Goal: Find specific page/section: Find specific page/section

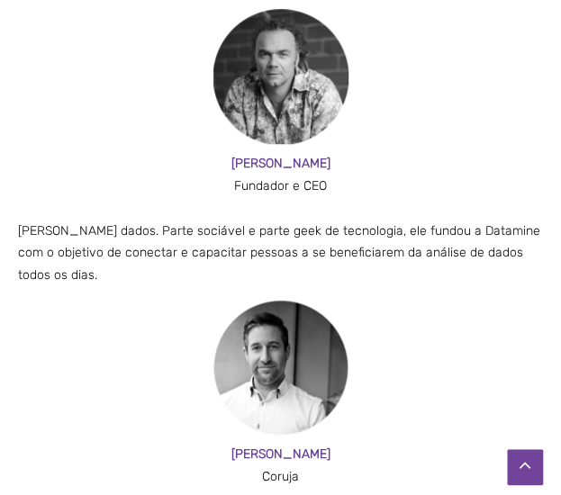
scroll to position [1946, 0]
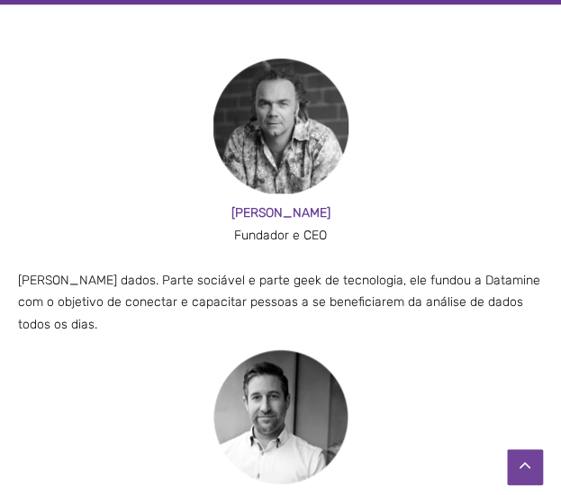
click at [265, 139] on img at bounding box center [280, 126] width 135 height 135
click at [283, 217] on font "[PERSON_NAME]" at bounding box center [280, 212] width 99 height 15
drag, startPoint x: 296, startPoint y: 215, endPoint x: 241, endPoint y: 215, distance: 54.9
click at [241, 215] on div "[PERSON_NAME]" at bounding box center [280, 214] width 525 height 23
copy font "[PERSON_NAME]"
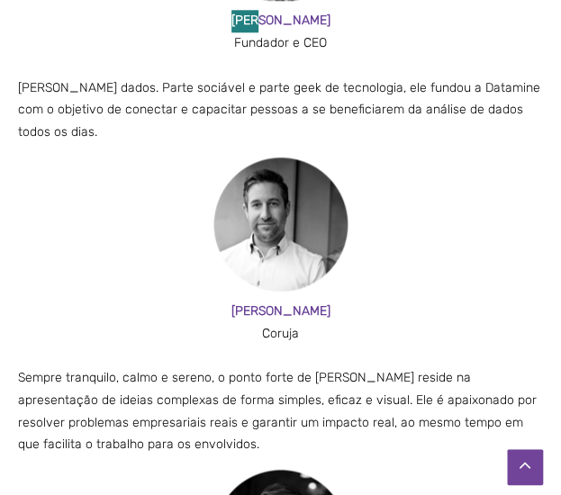
scroll to position [2216, 0]
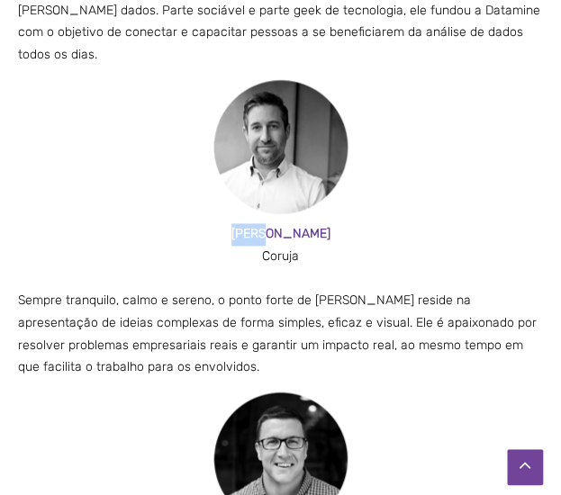
drag, startPoint x: 305, startPoint y: 232, endPoint x: 245, endPoint y: 234, distance: 60.3
click at [245, 234] on div "[PERSON_NAME]" at bounding box center [280, 234] width 525 height 23
copy font "[PERSON_NAME]"
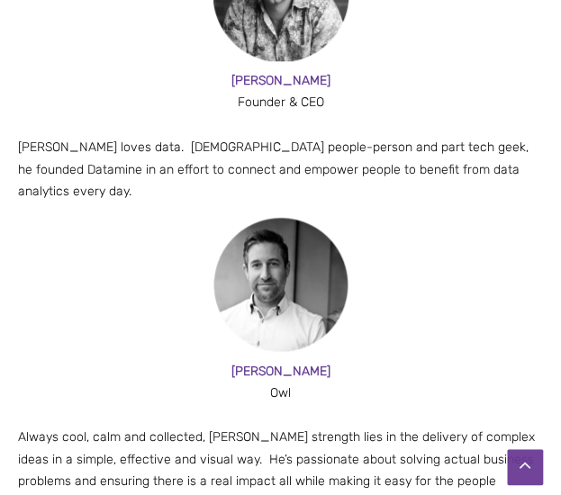
scroll to position [1993, 0]
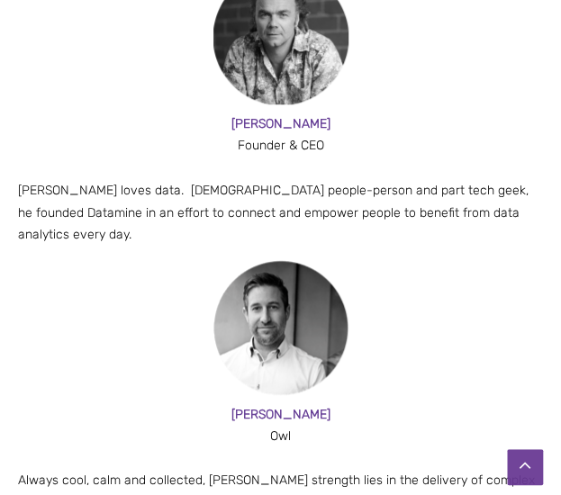
click at [466, 296] on span at bounding box center [280, 327] width 525 height 135
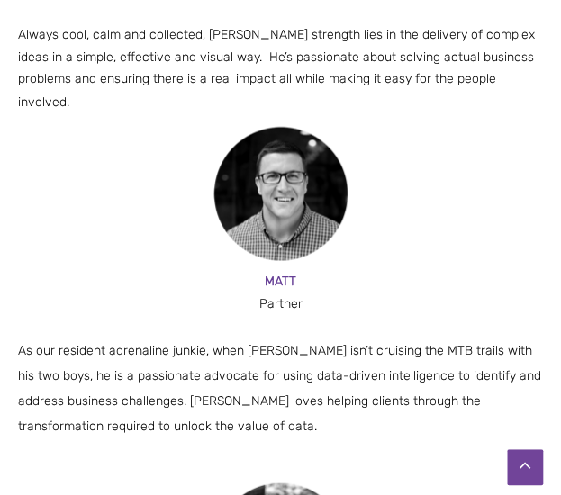
scroll to position [2443, 0]
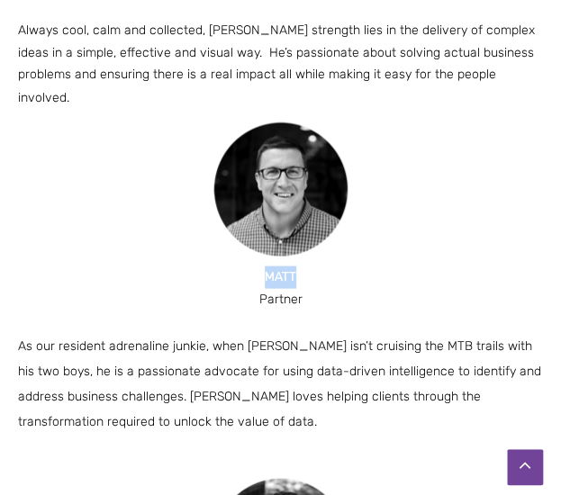
drag, startPoint x: 298, startPoint y: 229, endPoint x: 254, endPoint y: 230, distance: 44.1
click at [254, 266] on div "MATT" at bounding box center [280, 277] width 525 height 23
copy span "MATT"
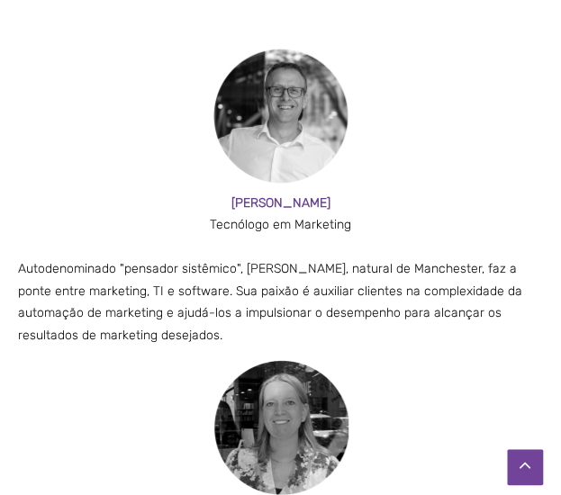
scroll to position [2958, 0]
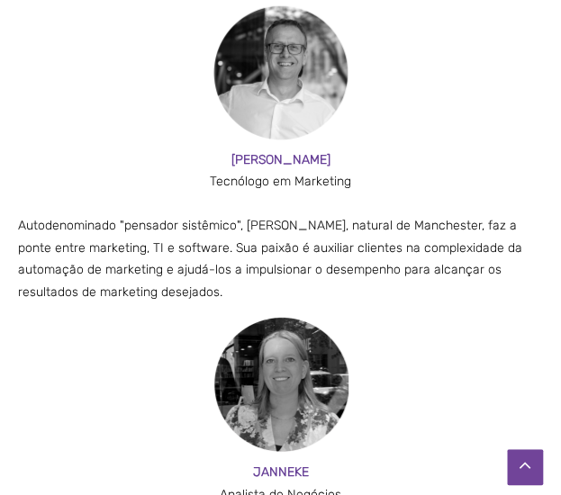
click at [284, 159] on font "[PERSON_NAME]" at bounding box center [280, 159] width 99 height 15
copy font "[PERSON_NAME]"
click at [387, 276] on font "Autodenominado "pensador sistêmico", [PERSON_NAME], natural de Manchester, faz …" at bounding box center [270, 259] width 504 height 82
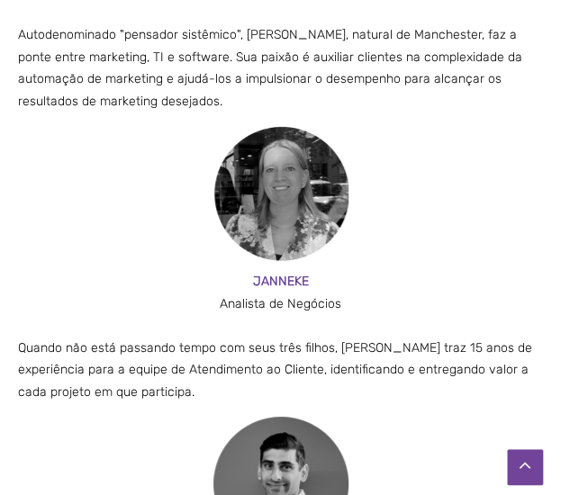
scroll to position [3048, 0]
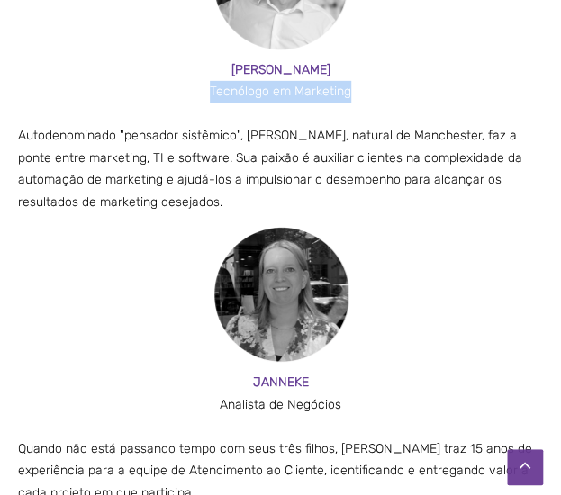
drag, startPoint x: 202, startPoint y: 80, endPoint x: 351, endPoint y: 95, distance: 150.1
click at [351, 95] on div "Tecnólogo em Marketing" at bounding box center [280, 92] width 525 height 23
copy font "Tecnólogo em Marketing"
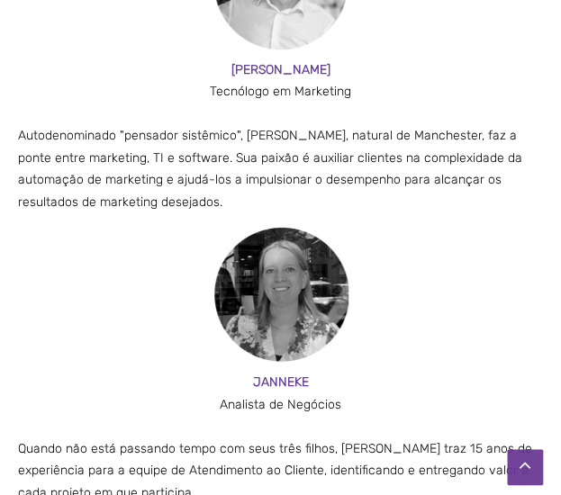
click at [288, 369] on div "JANNEKE Analista de Negócios Quando não está passando tempo com seus três filho…" at bounding box center [280, 365] width 525 height 277
click at [302, 383] on font "JANNEKE" at bounding box center [281, 381] width 56 height 15
drag, startPoint x: 307, startPoint y: 383, endPoint x: 254, endPoint y: 383, distance: 53.1
click at [254, 383] on font "JANNEKE" at bounding box center [281, 381] width 56 height 15
copy font "JANNEKE"
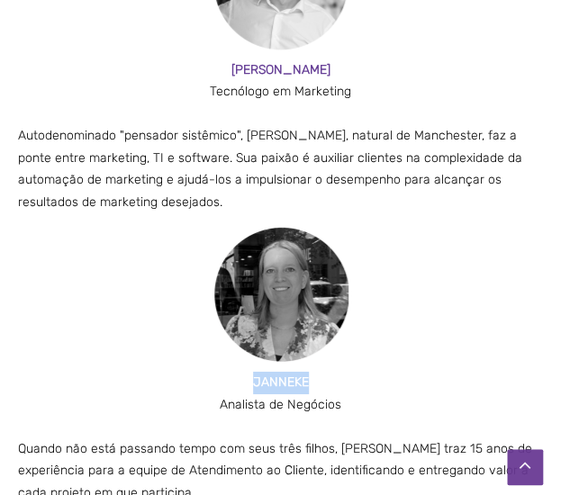
click at [178, 388] on div "JANNEKE" at bounding box center [280, 383] width 525 height 23
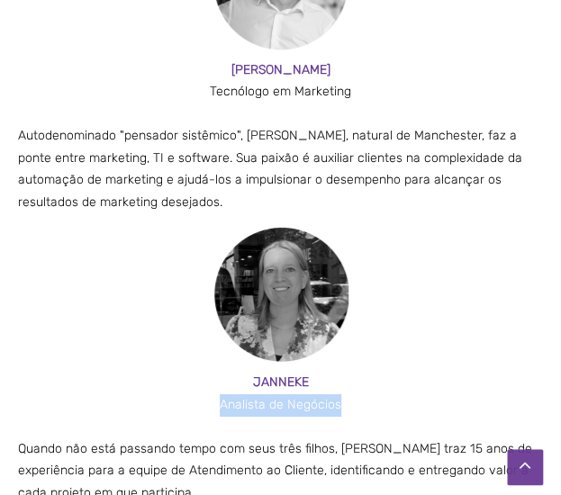
drag, startPoint x: 218, startPoint y: 409, endPoint x: 344, endPoint y: 404, distance: 126.1
click at [344, 404] on div "Analista de Negócios" at bounding box center [280, 405] width 525 height 23
copy font "Analista de Negócios"
drag, startPoint x: 495, startPoint y: 366, endPoint x: 484, endPoint y: 363, distance: 11.4
click at [495, 365] on div "JANNEKE Analista de Negócios Quando não está passando tempo com seus três filho…" at bounding box center [280, 365] width 525 height 277
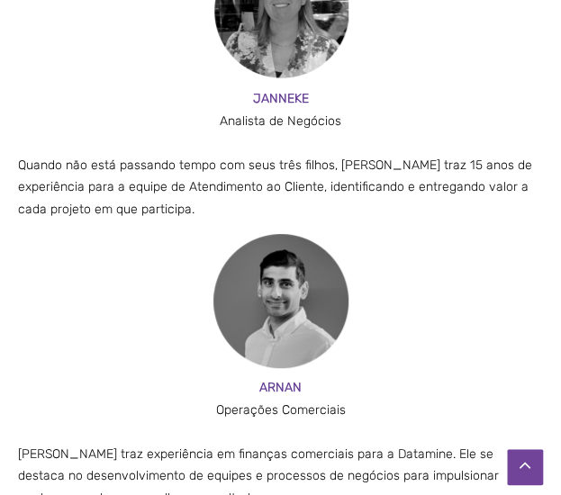
scroll to position [3408, 0]
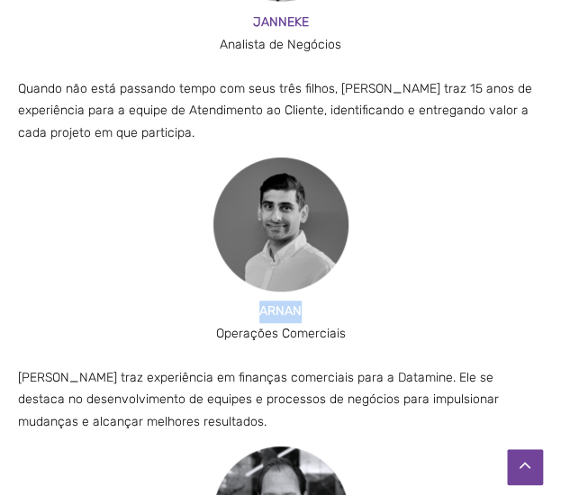
drag, startPoint x: 288, startPoint y: 317, endPoint x: 306, endPoint y: 319, distance: 18.1
click at [306, 319] on div "ARNAN" at bounding box center [280, 312] width 525 height 23
copy font "ARNAN"
click at [284, 364] on div at bounding box center [280, 356] width 525 height 23
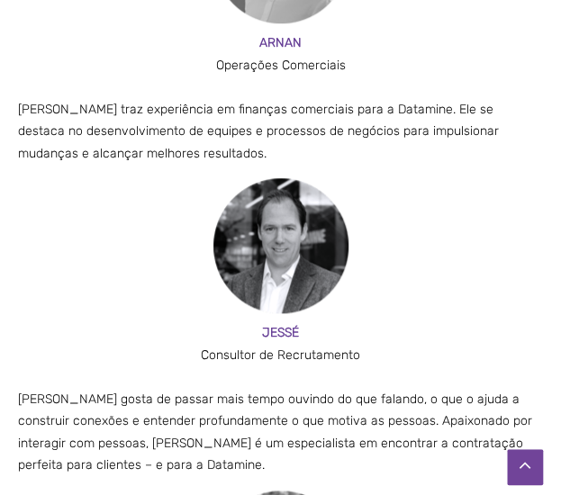
scroll to position [3678, 0]
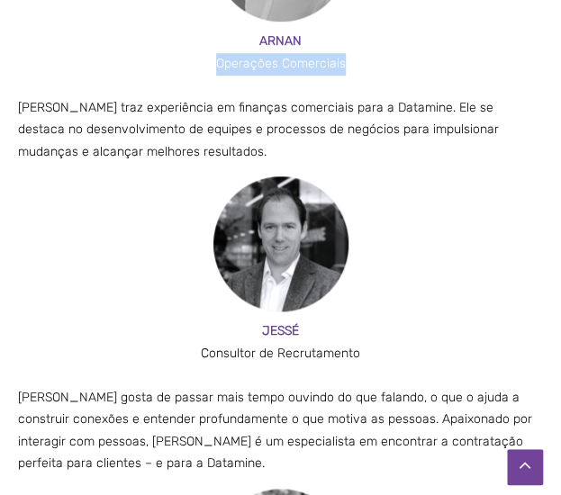
drag, startPoint x: 208, startPoint y: 65, endPoint x: 353, endPoint y: 64, distance: 144.9
click at [353, 64] on div "Operações Comerciais" at bounding box center [280, 64] width 525 height 23
copy font "Operações Comerciais"
click at [246, 333] on div "JESSÉ" at bounding box center [280, 331] width 525 height 23
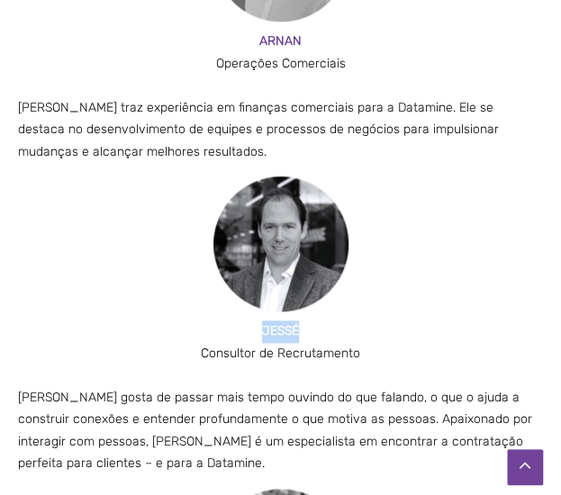
drag, startPoint x: 257, startPoint y: 330, endPoint x: 302, endPoint y: 339, distance: 45.9
click at [302, 339] on div "JESSÉ" at bounding box center [280, 331] width 525 height 23
copy font "JESSÉ"
click at [194, 332] on div "JESSÉ" at bounding box center [280, 331] width 525 height 23
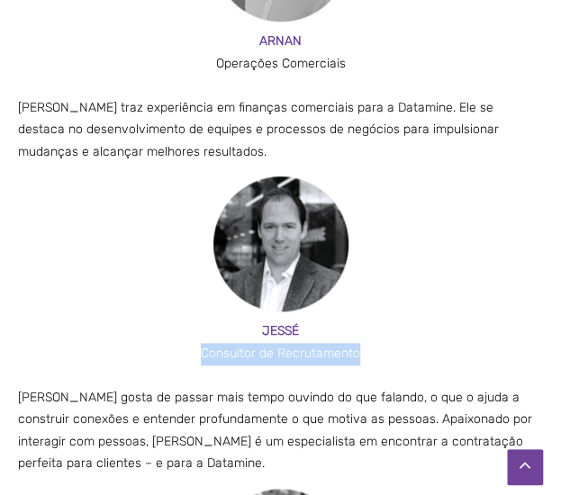
drag, startPoint x: 199, startPoint y: 349, endPoint x: 388, endPoint y: 356, distance: 189.2
click at [359, 359] on div "Consultor de Recrutamento" at bounding box center [280, 354] width 525 height 23
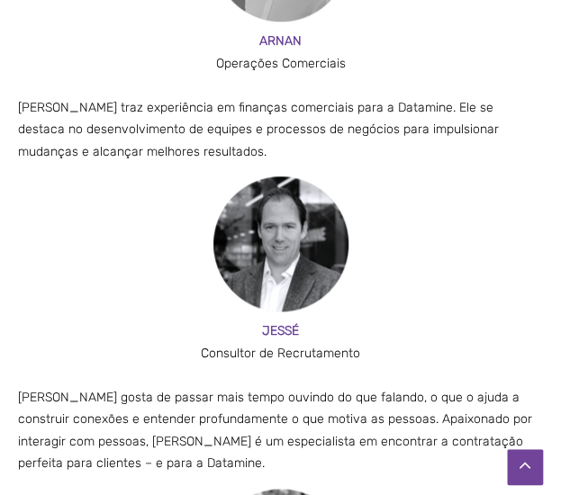
drag, startPoint x: 442, startPoint y: 369, endPoint x: 419, endPoint y: 370, distance: 22.5
click at [436, 369] on div at bounding box center [280, 376] width 525 height 23
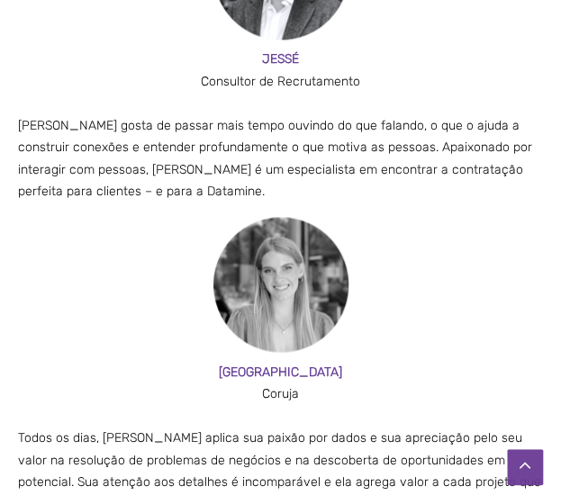
scroll to position [4038, 0]
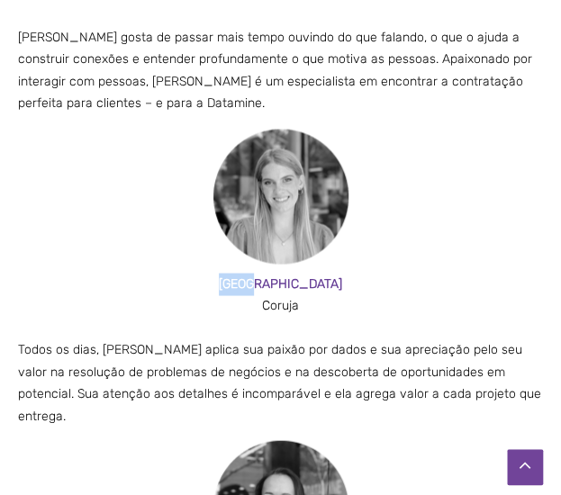
drag, startPoint x: 257, startPoint y: 285, endPoint x: 327, endPoint y: 300, distance: 70.8
click at [295, 287] on div "[GEOGRAPHIC_DATA]" at bounding box center [280, 284] width 525 height 23
click at [278, 347] on font "Todos os dias, [PERSON_NAME] aplica sua paixão por dados e sua apreciação pelo …" at bounding box center [279, 382] width 523 height 82
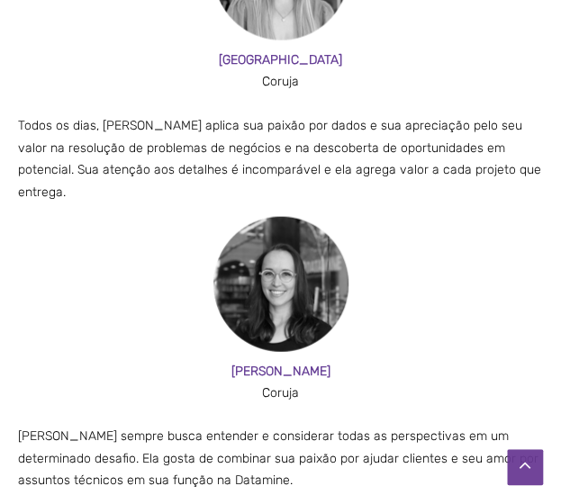
scroll to position [4398, 0]
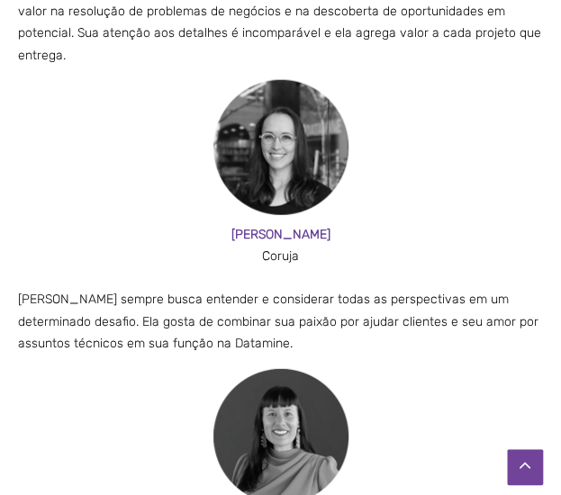
click at [297, 227] on font "[PERSON_NAME]" at bounding box center [280, 234] width 99 height 15
drag, startPoint x: 304, startPoint y: 212, endPoint x: 255, endPoint y: 206, distance: 49.8
click at [255, 224] on div "[PERSON_NAME]" at bounding box center [280, 235] width 525 height 22
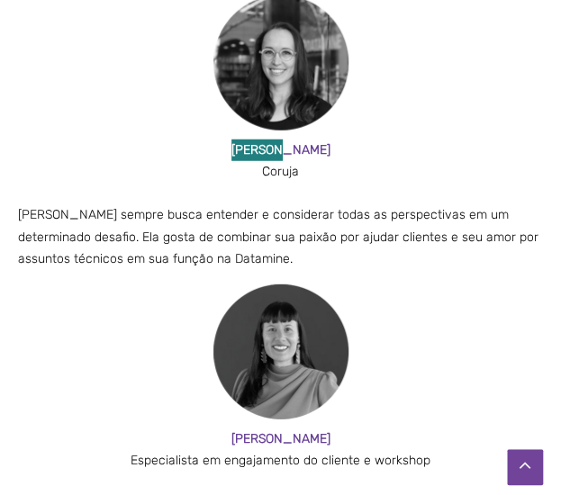
scroll to position [4578, 0]
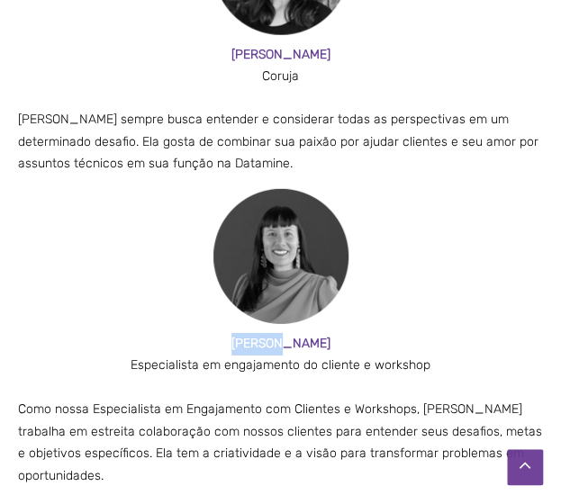
drag, startPoint x: 309, startPoint y: 320, endPoint x: 256, endPoint y: 312, distance: 53.6
click at [256, 333] on div "[PERSON_NAME]" at bounding box center [280, 344] width 525 height 23
drag, startPoint x: 240, startPoint y: 341, endPoint x: 251, endPoint y: 349, distance: 13.5
click at [241, 357] on font "Especialista em engajamento do cliente e workshop" at bounding box center [281, 364] width 300 height 15
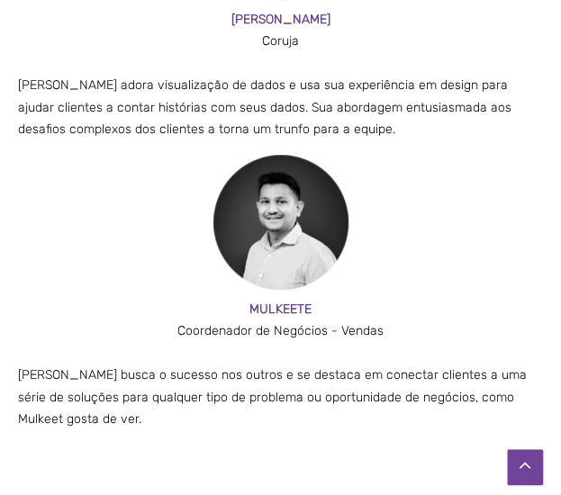
scroll to position [5208, 0]
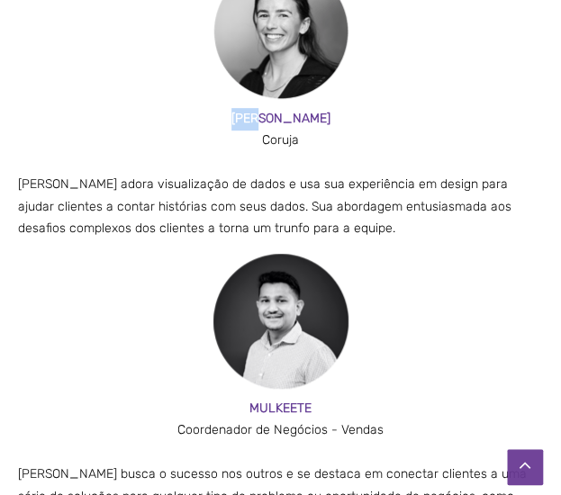
drag, startPoint x: 303, startPoint y: 73, endPoint x: 259, endPoint y: 68, distance: 44.4
click at [259, 108] on div "[PERSON_NAME]" at bounding box center [280, 119] width 525 height 23
click at [332, 320] on img at bounding box center [280, 321] width 135 height 135
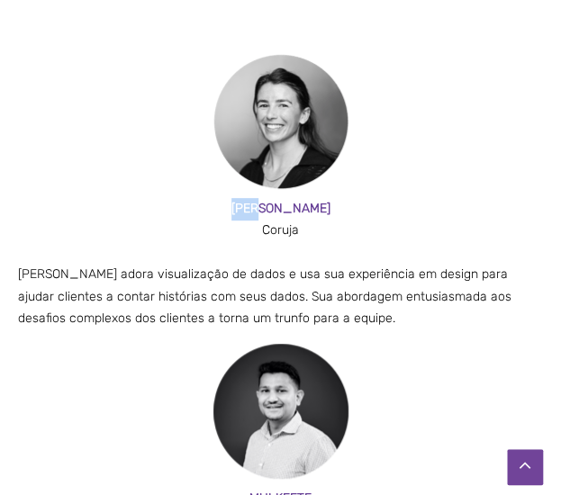
scroll to position [5298, 0]
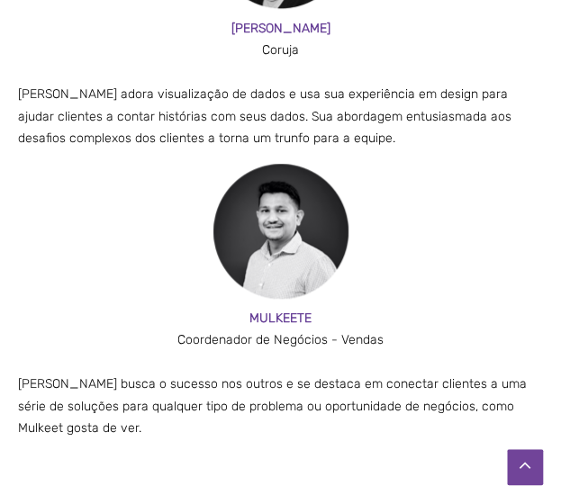
click at [291, 311] on font "MULKEETE" at bounding box center [280, 318] width 62 height 15
click at [277, 332] on font "Coordenador de Negócios - Vendas" at bounding box center [280, 339] width 206 height 15
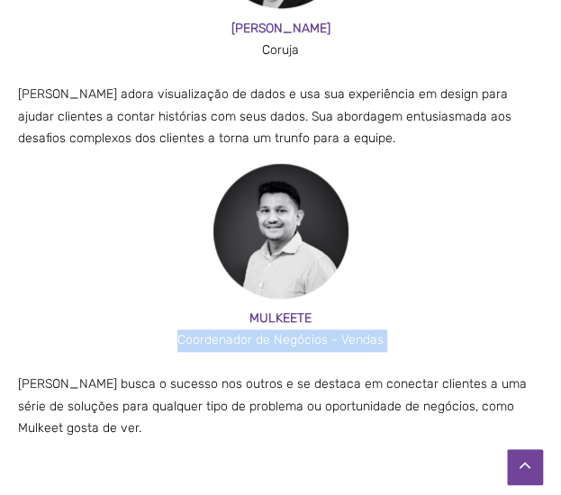
click at [277, 332] on font "Coordenador de Negócios - Vendas" at bounding box center [280, 339] width 206 height 15
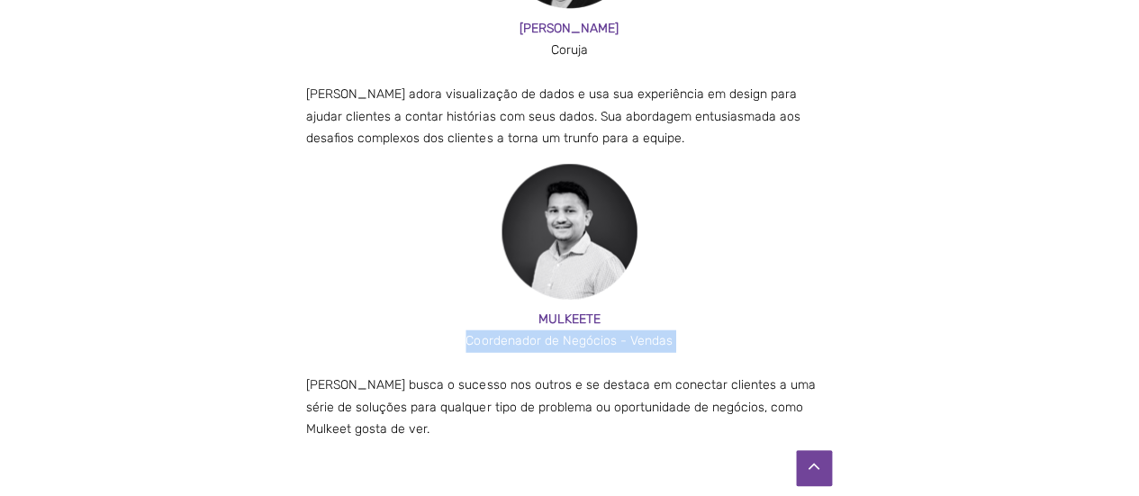
scroll to position [3926, 0]
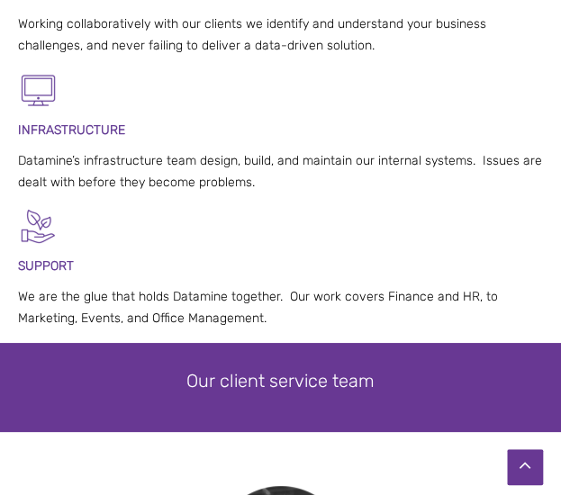
scroll to position [1890, 0]
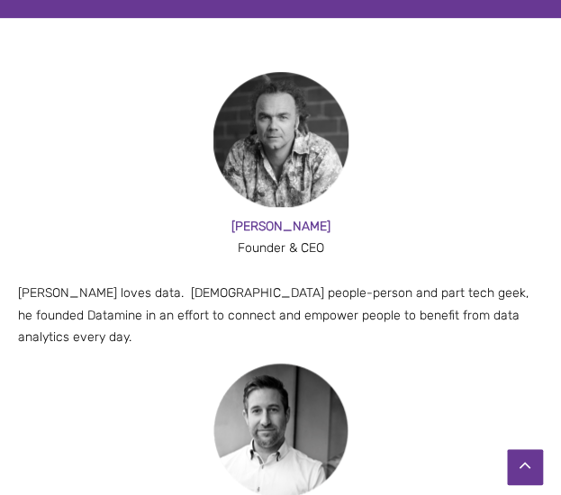
click at [299, 131] on img at bounding box center [280, 139] width 135 height 135
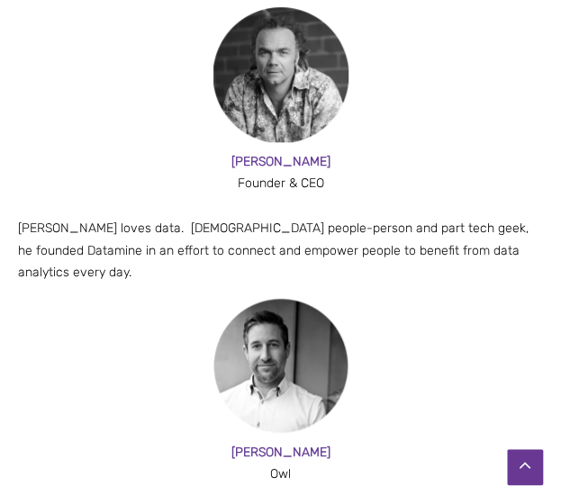
scroll to position [2182, 0]
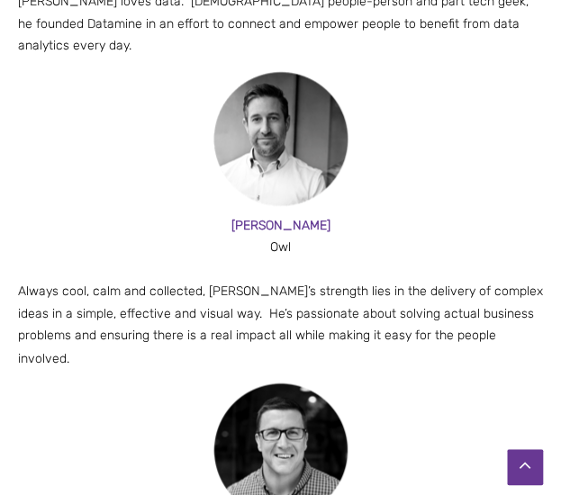
click at [281, 159] on img at bounding box center [280, 138] width 135 height 135
